Goal: Transaction & Acquisition: Purchase product/service

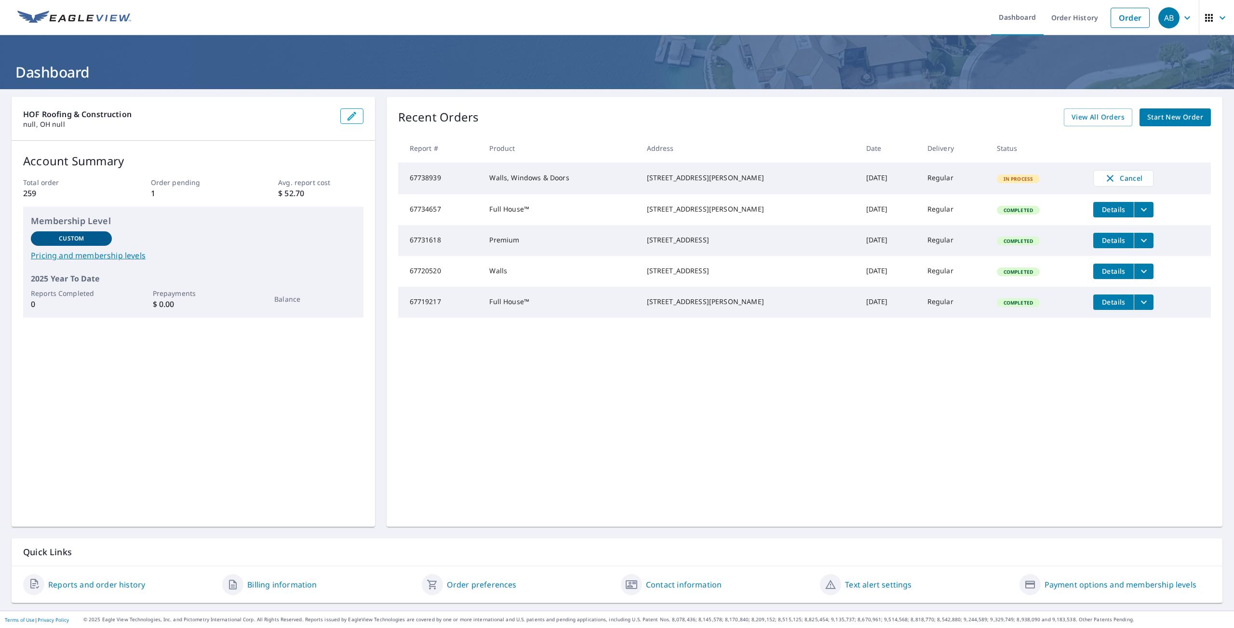
click at [1162, 122] on span "Start New Order" at bounding box center [1175, 117] width 56 height 12
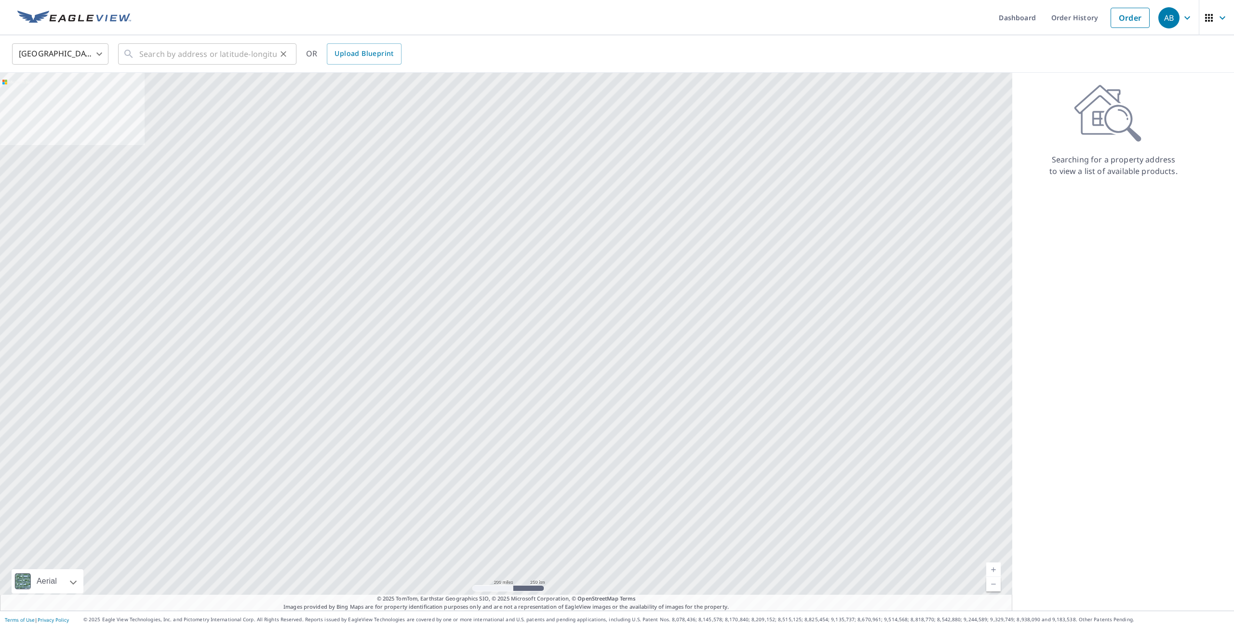
click at [133, 57] on icon at bounding box center [129, 54] width 12 height 12
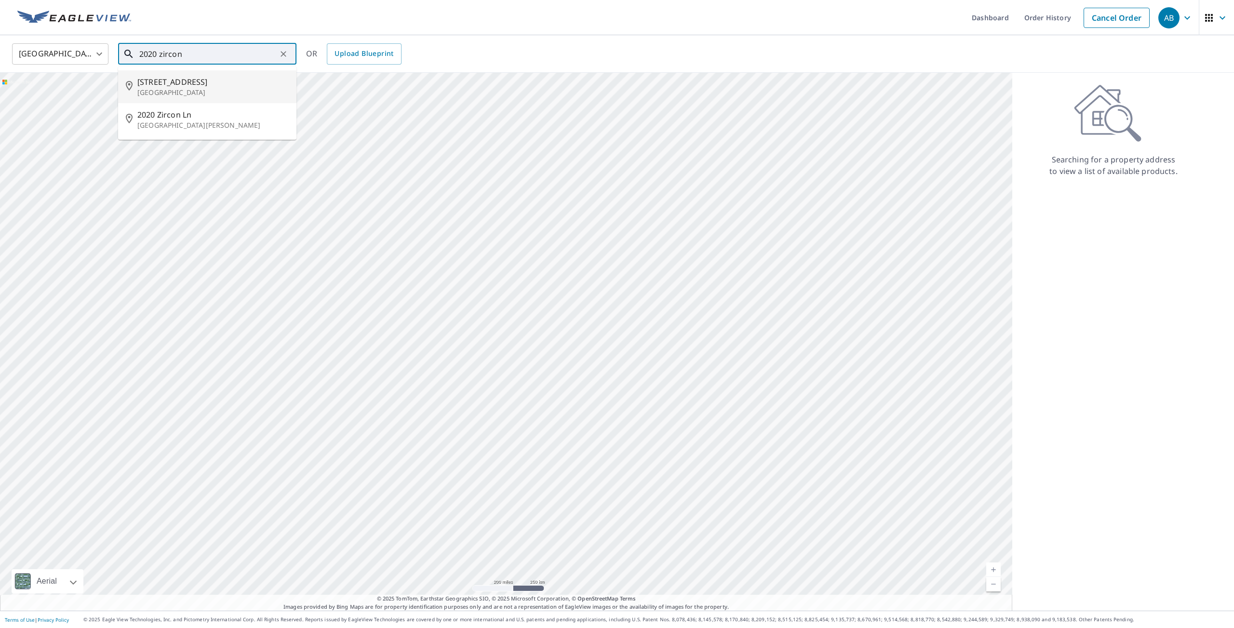
click at [229, 89] on p "[GEOGRAPHIC_DATA]" at bounding box center [212, 93] width 151 height 10
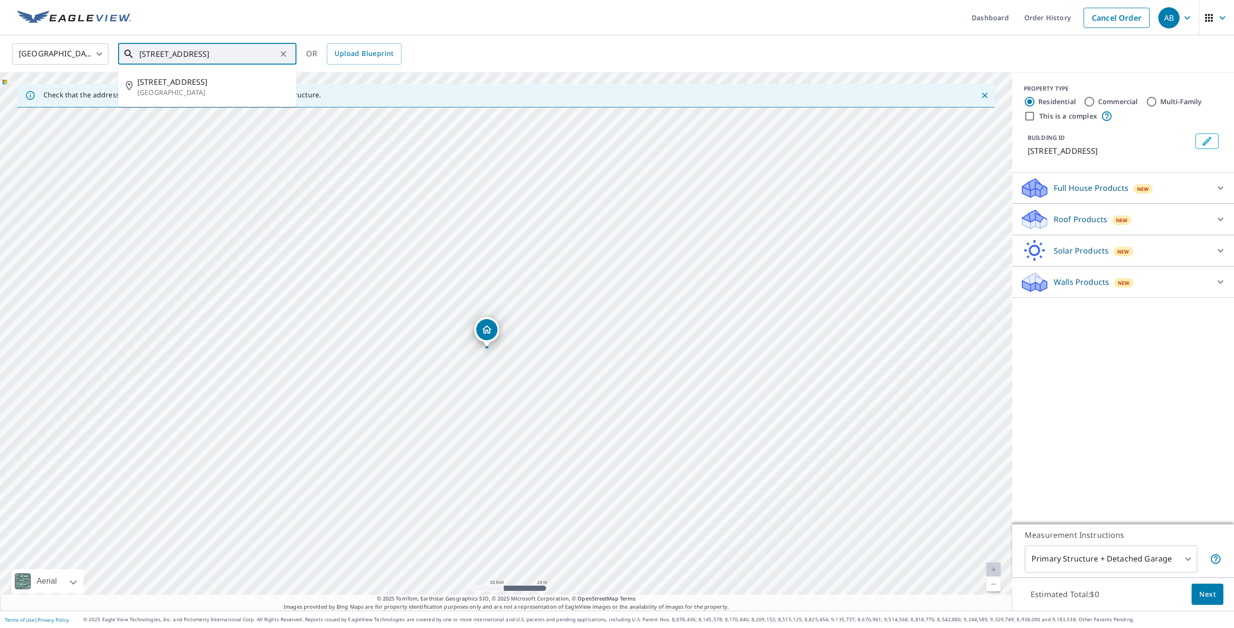
drag, startPoint x: 206, startPoint y: 55, endPoint x: 315, endPoint y: 55, distance: 108.4
click at [277, 55] on input "[STREET_ADDRESS]" at bounding box center [207, 53] width 137 height 27
type input "[STREET_ADDRESS]"
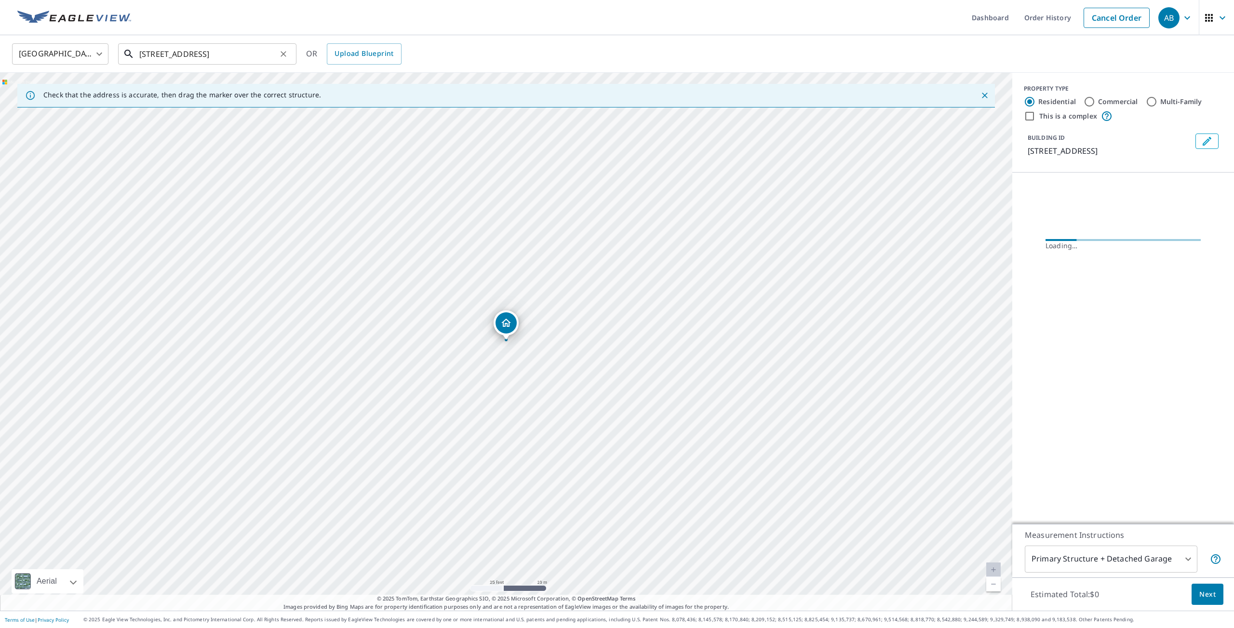
click at [250, 58] on input "[STREET_ADDRESS]" at bounding box center [207, 53] width 137 height 27
click at [287, 180] on div "[STREET_ADDRESS]" at bounding box center [506, 342] width 1012 height 538
click at [454, 53] on div "[GEOGRAPHIC_DATA] [GEOGRAPHIC_DATA] ​ 2020 Zircon [GEOGRAPHIC_DATA] ​ OR Upload…" at bounding box center [613, 53] width 1217 height 23
click at [507, 325] on icon "Dropped pin, building 1, Residential property, 2020 Zircon St NE Canton, OH 447…" at bounding box center [506, 323] width 10 height 8
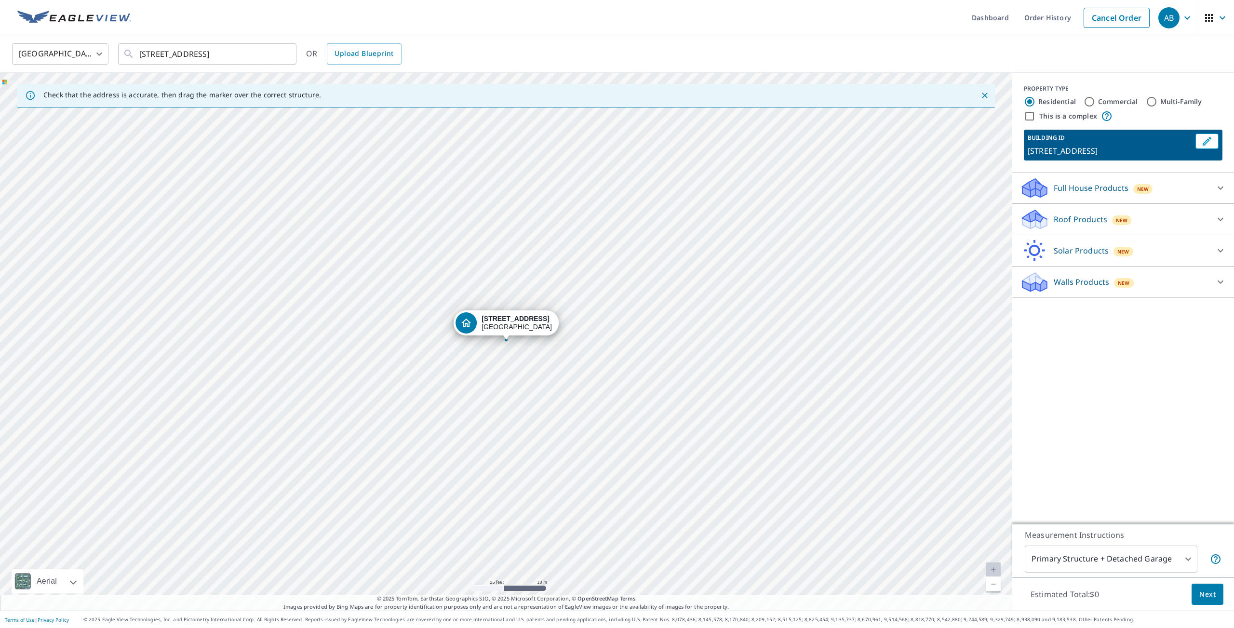
click at [1182, 282] on div "Walls Products New" at bounding box center [1114, 282] width 189 height 23
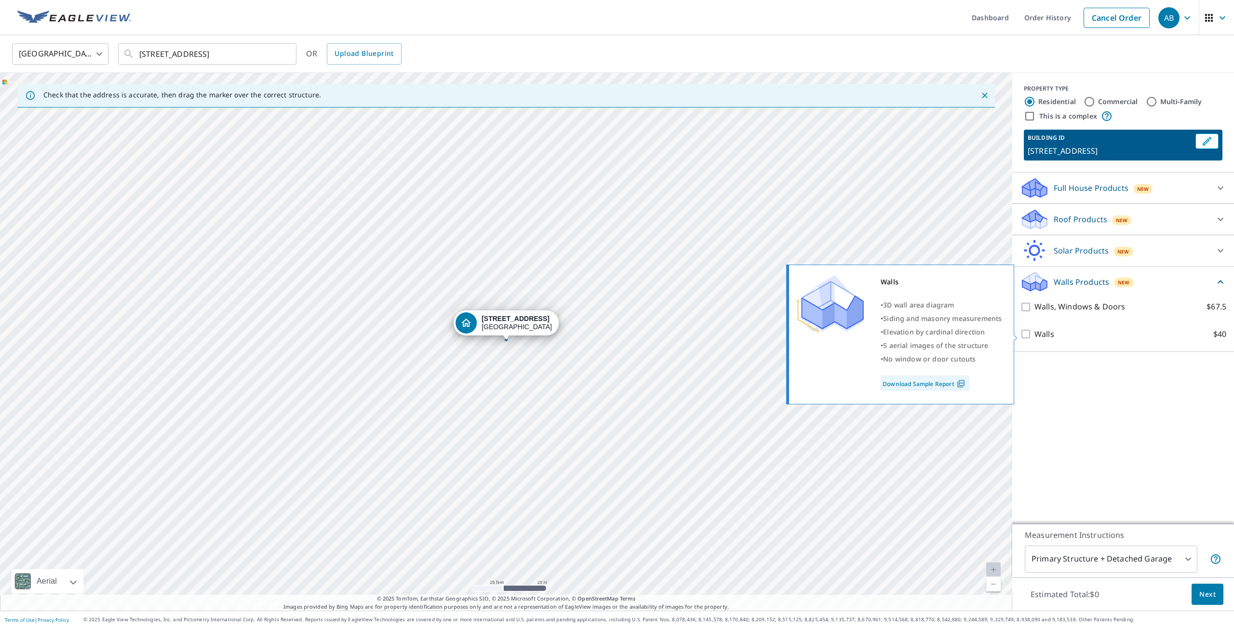
click at [1021, 339] on input "Walls $40" at bounding box center [1027, 334] width 14 height 12
checkbox input "true"
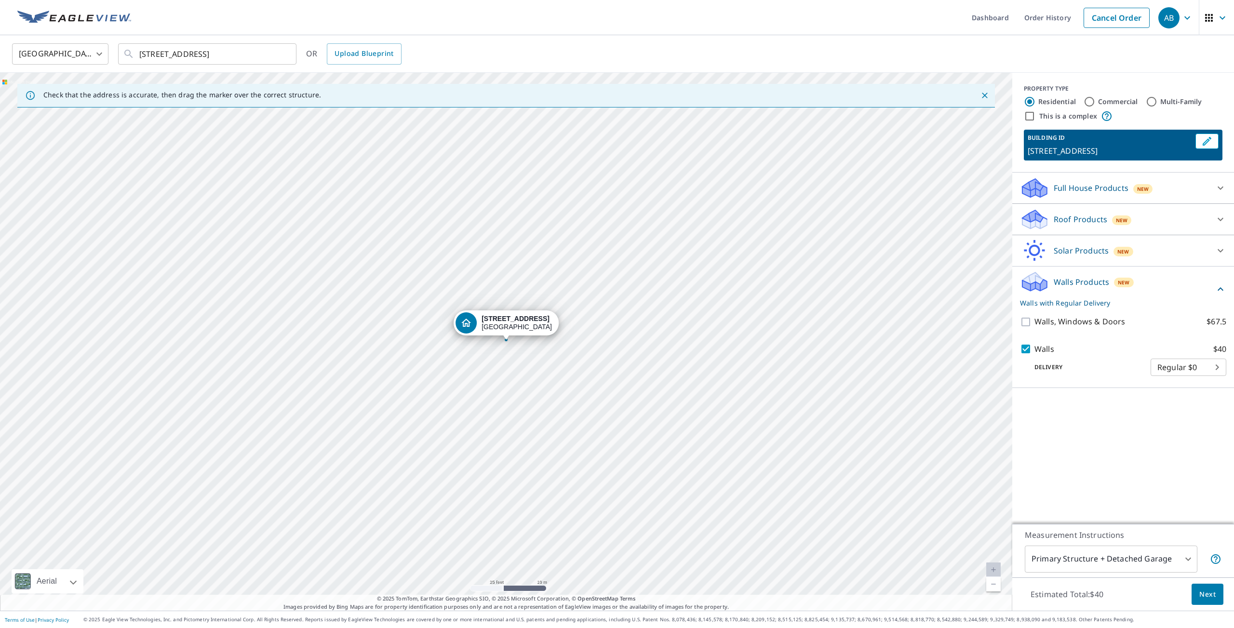
click at [1211, 593] on span "Next" at bounding box center [1207, 594] width 16 height 12
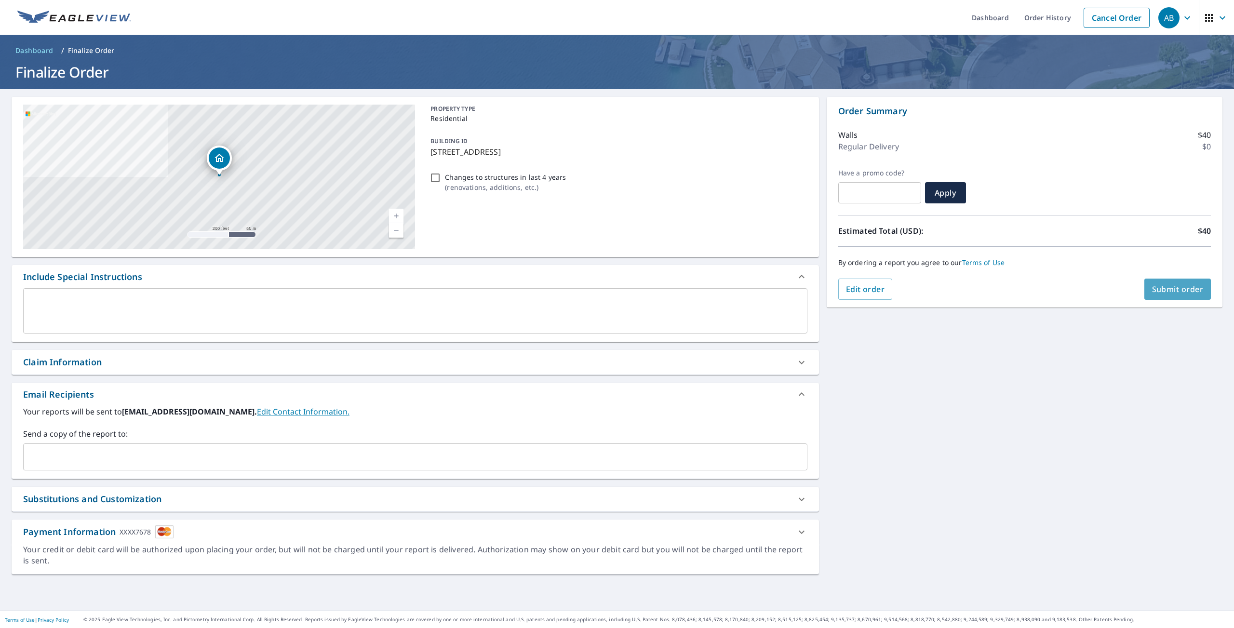
click at [1191, 294] on span "Submit order" at bounding box center [1178, 289] width 52 height 11
